Goal: Task Accomplishment & Management: Use online tool/utility

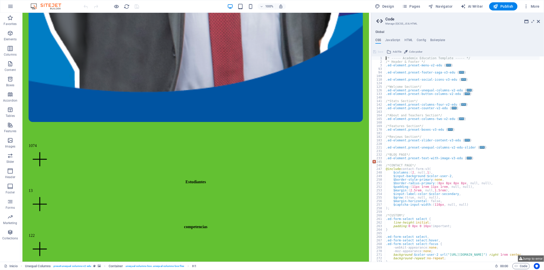
scroll to position [2229, 0]
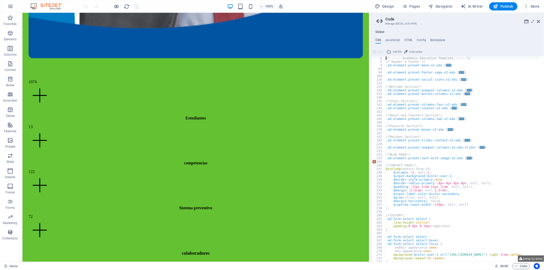
click at [433, 84] on div "/* ----- Academix Education Template ----- */ /* Header & Footer */ .ed-element…" at bounding box center [490, 160] width 210 height 209
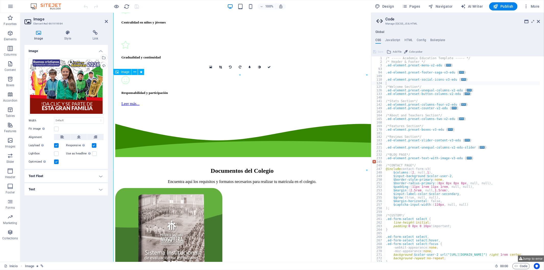
scroll to position [2296, 0]
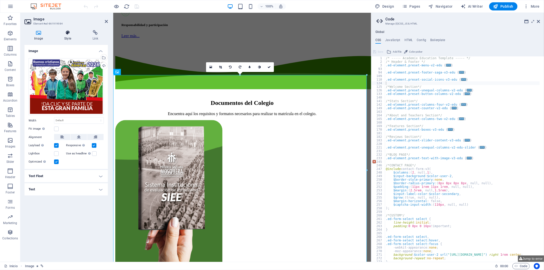
click at [58, 37] on h4 "Style" at bounding box center [69, 35] width 28 height 11
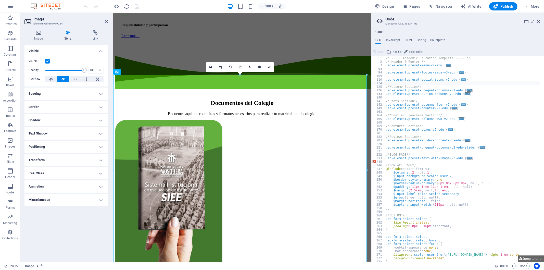
click at [57, 184] on h4 "Animation" at bounding box center [65, 186] width 83 height 12
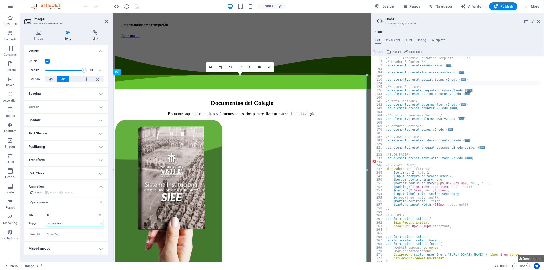
click at [62, 222] on select "No automatic trigger On page load Element scrolled into view" at bounding box center [74, 223] width 59 height 6
click at [466, 22] on h3 "Manage (S)CSS, JS & HTML" at bounding box center [457, 23] width 144 height 5
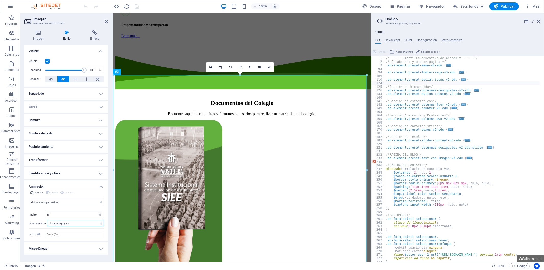
click at [64, 222] on select "Sin disparador automático Al cargar la página Elemento desplazado a la vista" at bounding box center [75, 223] width 57 height 6
click at [47, 220] on select "Sin disparador automático Al cargar la página Elemento desplazado a la vista" at bounding box center [75, 223] width 57 height 6
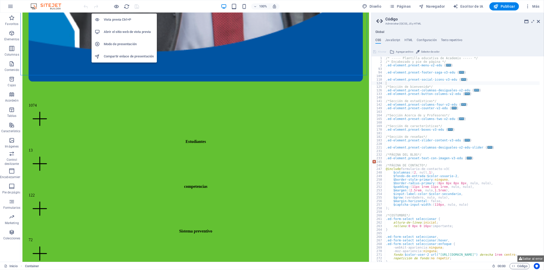
click at [124, 28] on li "Abrir el sitio web de vista previa" at bounding box center [124, 32] width 65 height 12
